Goal: Transaction & Acquisition: Purchase product/service

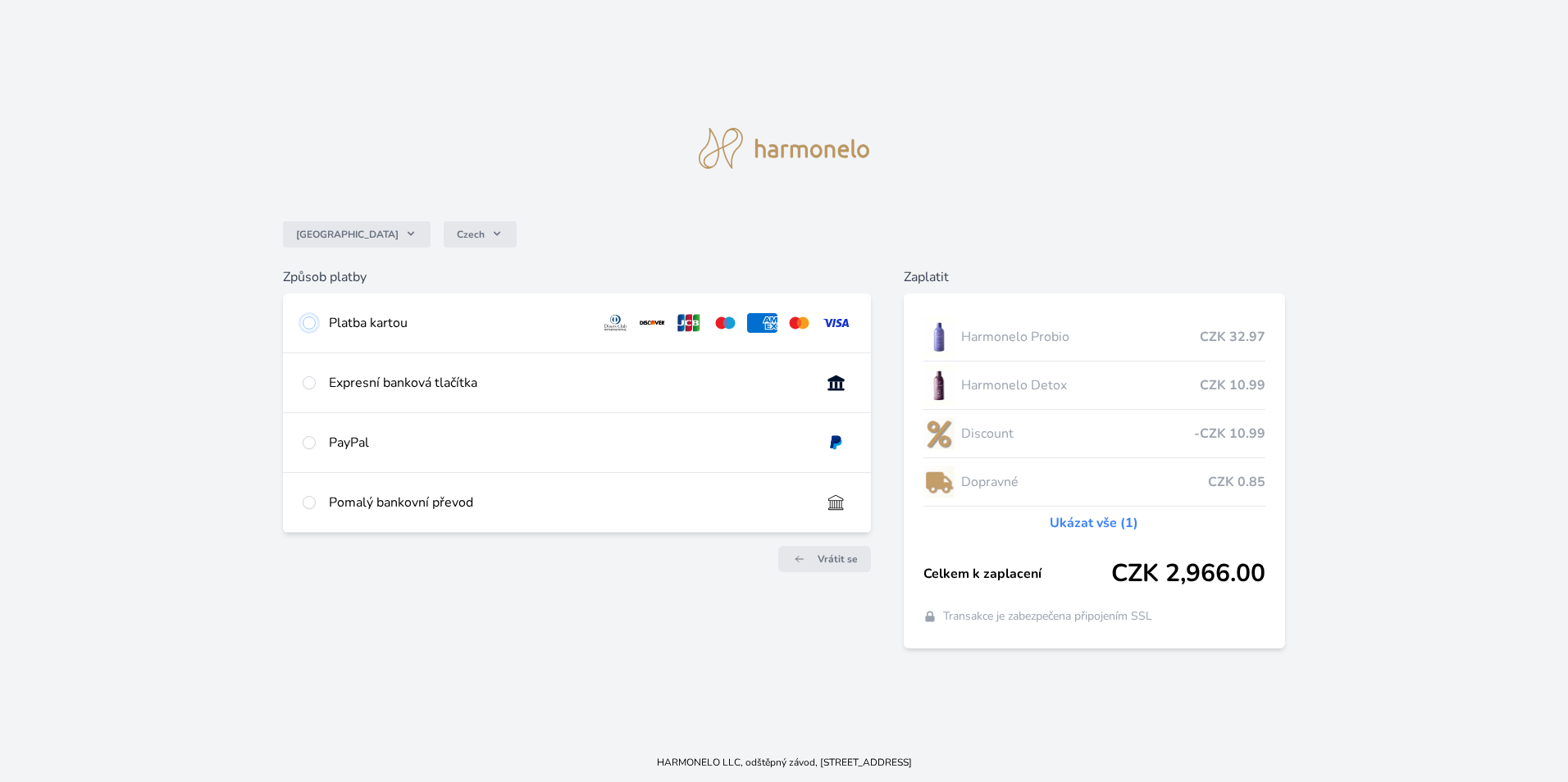
click at [305, 322] on input "radio" at bounding box center [309, 323] width 13 height 13
radio input "true"
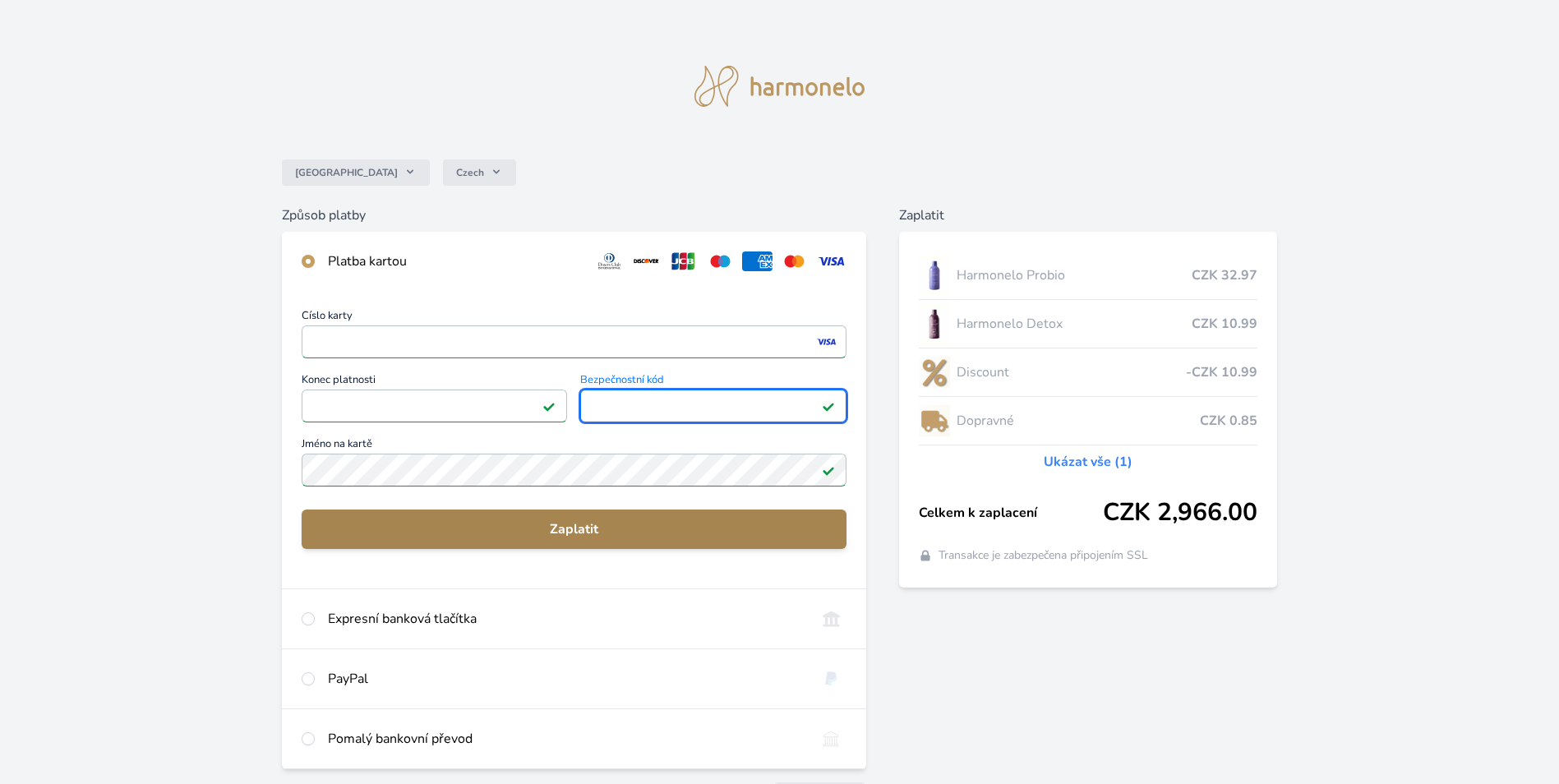
click at [551, 522] on span "Zaplatit" at bounding box center [574, 529] width 518 height 20
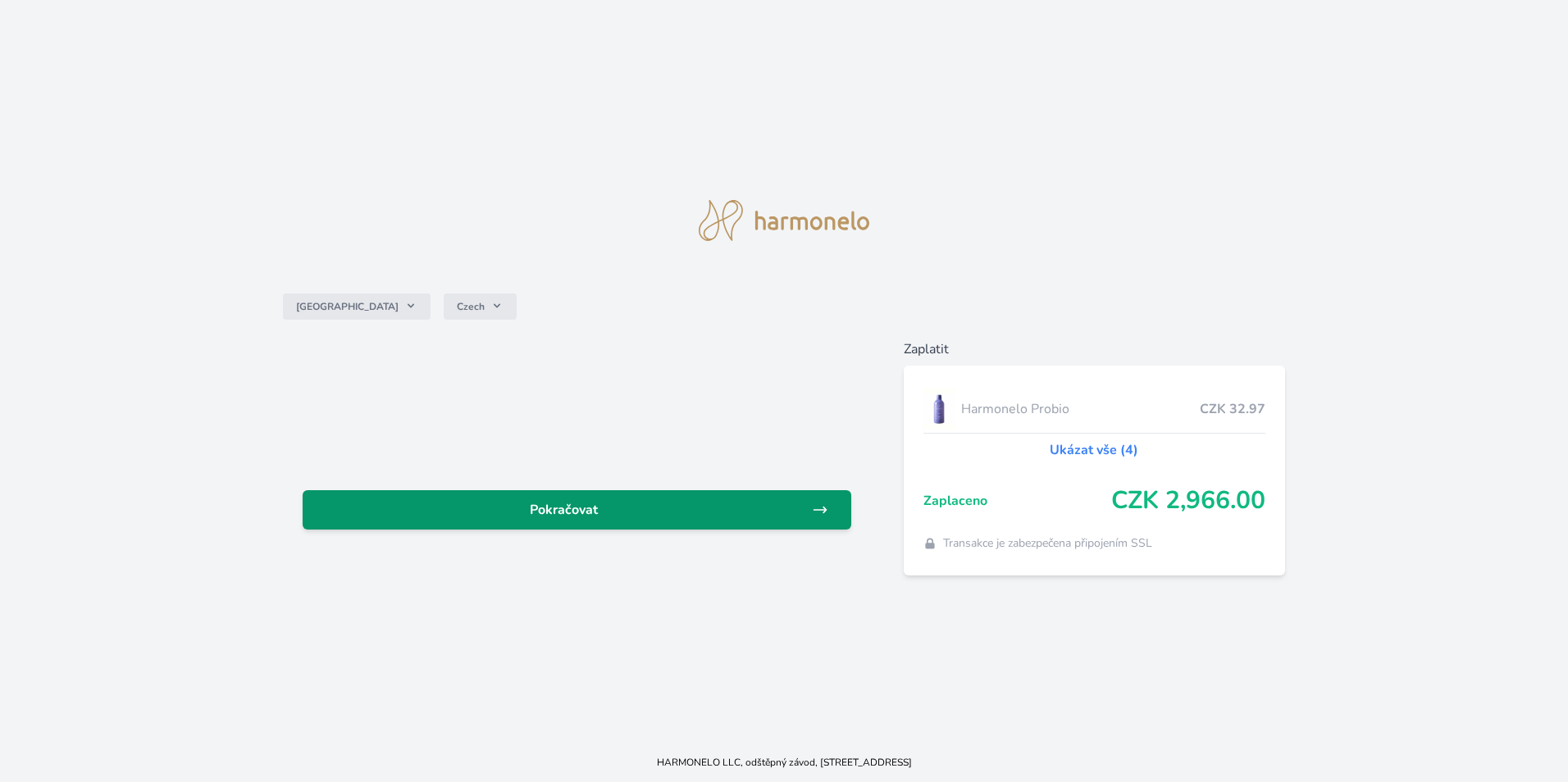
click at [534, 510] on span "Pokračovat" at bounding box center [564, 510] width 496 height 20
